Goal: Transaction & Acquisition: Purchase product/service

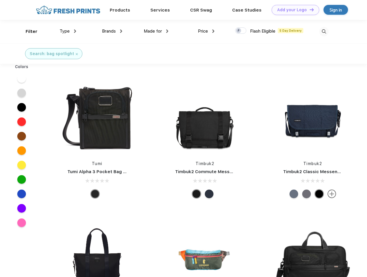
scroll to position [0, 0]
click at [293, 10] on link "Add your Logo Design Tool" at bounding box center [296, 10] width 48 height 10
click at [0, 0] on div "Design Tool" at bounding box center [0, 0] width 0 height 0
click at [309, 10] on link "Add your Logo Design Tool" at bounding box center [296, 10] width 48 height 10
click at [28, 31] on div "Filter" at bounding box center [32, 31] width 12 height 7
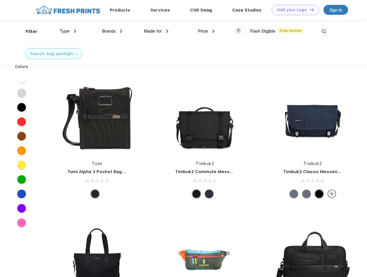
click at [68, 31] on span "Type" at bounding box center [65, 31] width 10 height 5
click at [112, 31] on span "Brands" at bounding box center [109, 31] width 14 height 5
click at [156, 31] on span "Made for" at bounding box center [153, 31] width 18 height 5
click at [206, 31] on span "Price" at bounding box center [203, 31] width 10 height 5
click at [241, 31] on div at bounding box center [240, 30] width 11 height 6
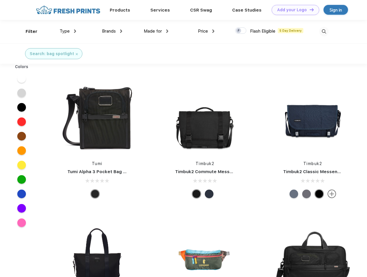
click at [239, 31] on input "checkbox" at bounding box center [237, 29] width 4 height 4
click at [324, 31] on img at bounding box center [324, 32] width 10 height 10
